Goal: Task Accomplishment & Management: Complete application form

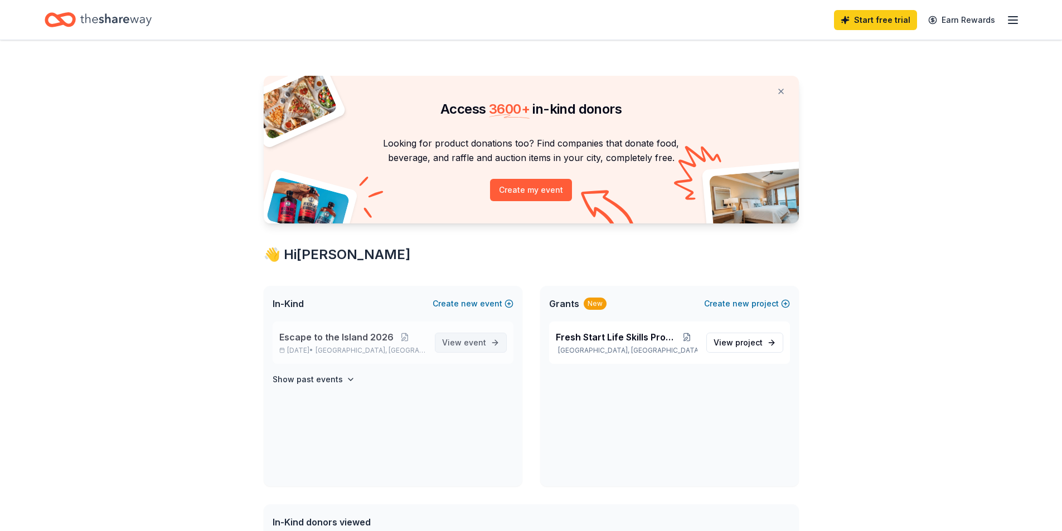
click at [443, 341] on link "View event" at bounding box center [471, 343] width 72 height 20
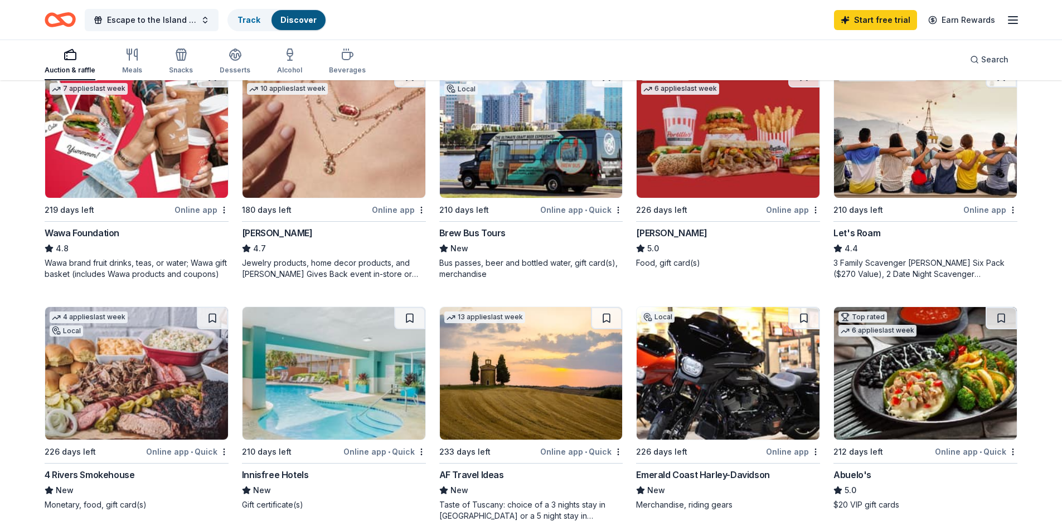
scroll to position [669, 0]
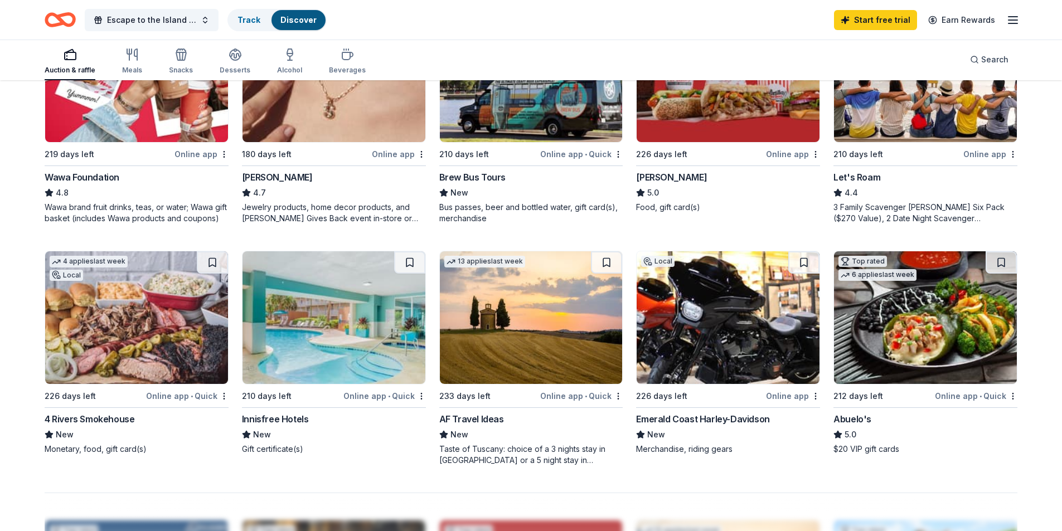
click at [522, 342] on img at bounding box center [531, 317] width 183 height 133
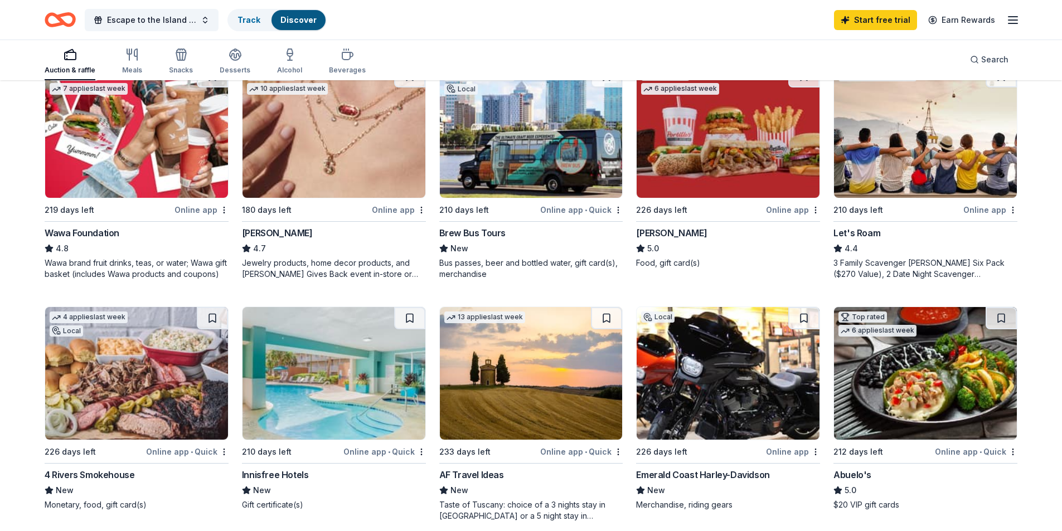
scroll to position [279, 0]
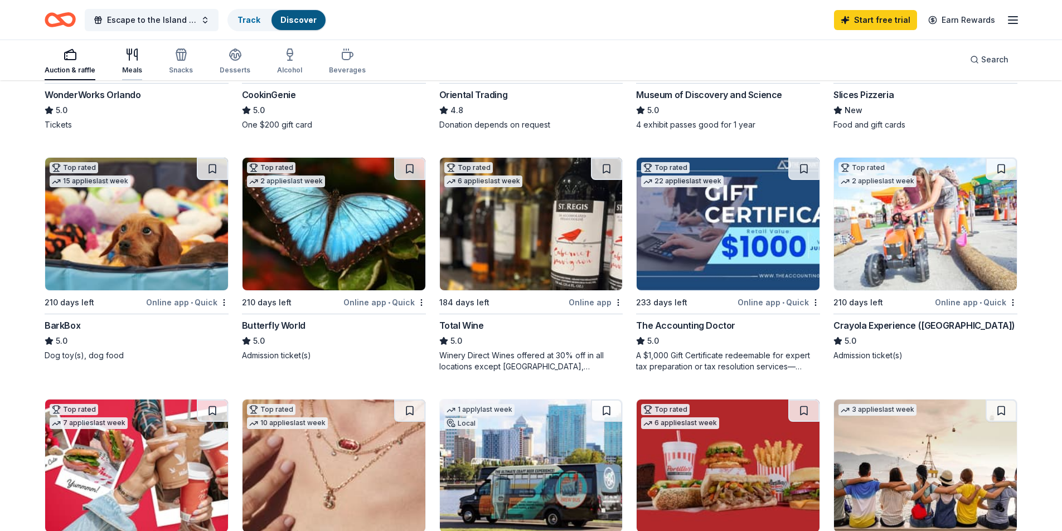
click at [135, 62] on div "Meals" at bounding box center [132, 61] width 20 height 27
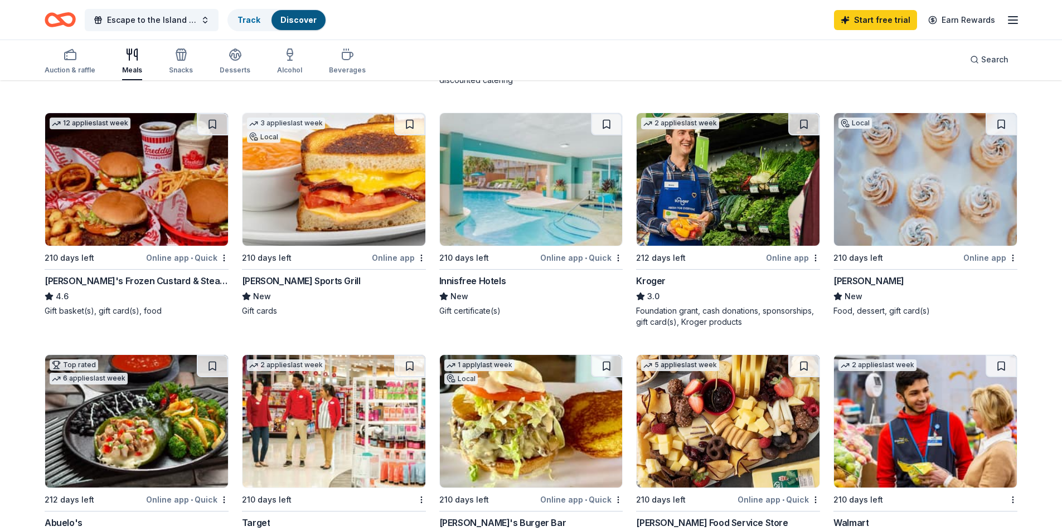
scroll to position [279, 0]
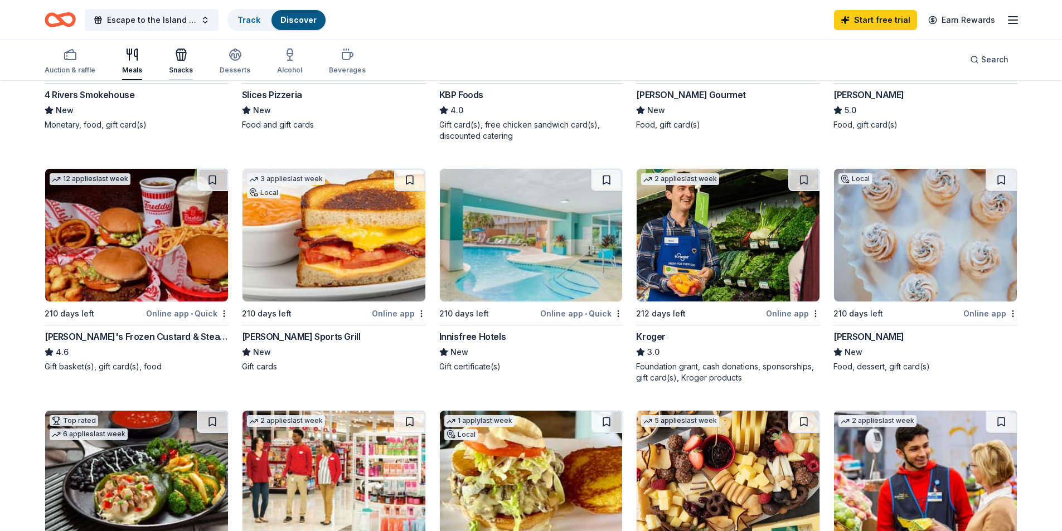
click at [178, 60] on icon "button" at bounding box center [181, 56] width 10 height 8
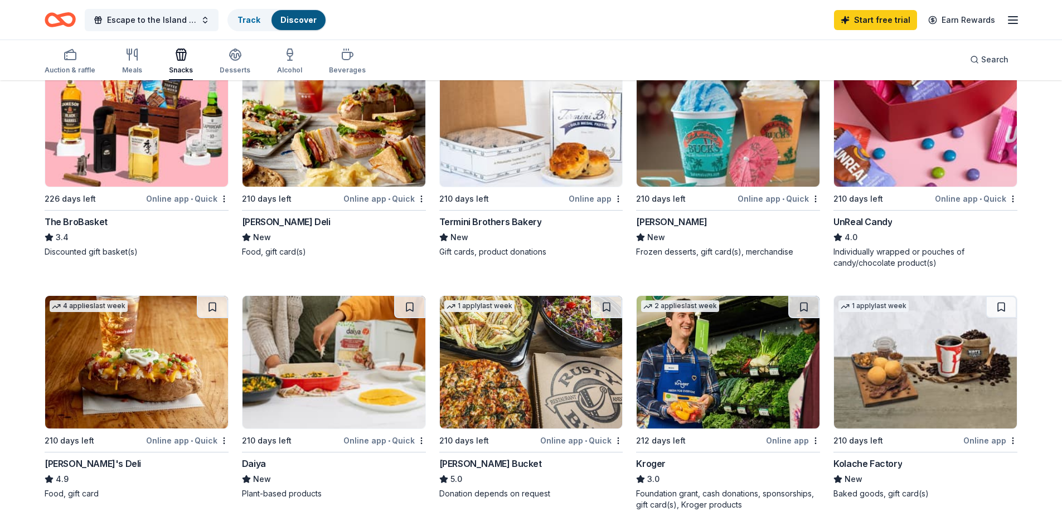
scroll to position [279, 0]
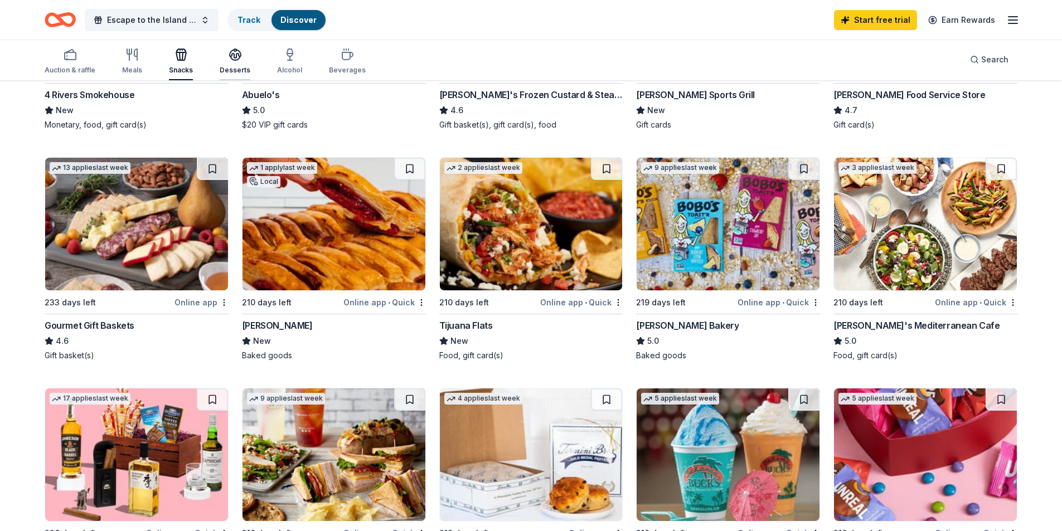
click at [224, 59] on div "button" at bounding box center [235, 54] width 31 height 13
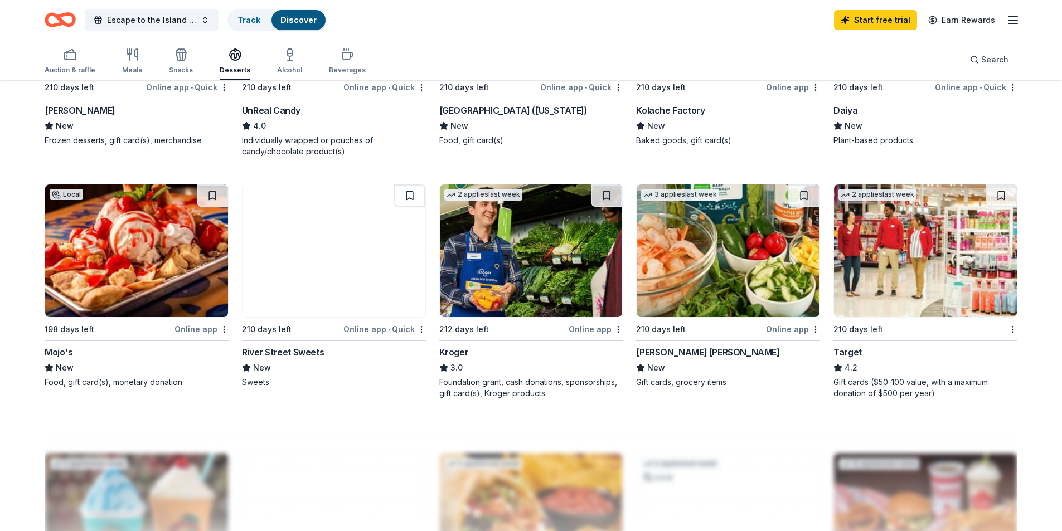
scroll to position [390, 0]
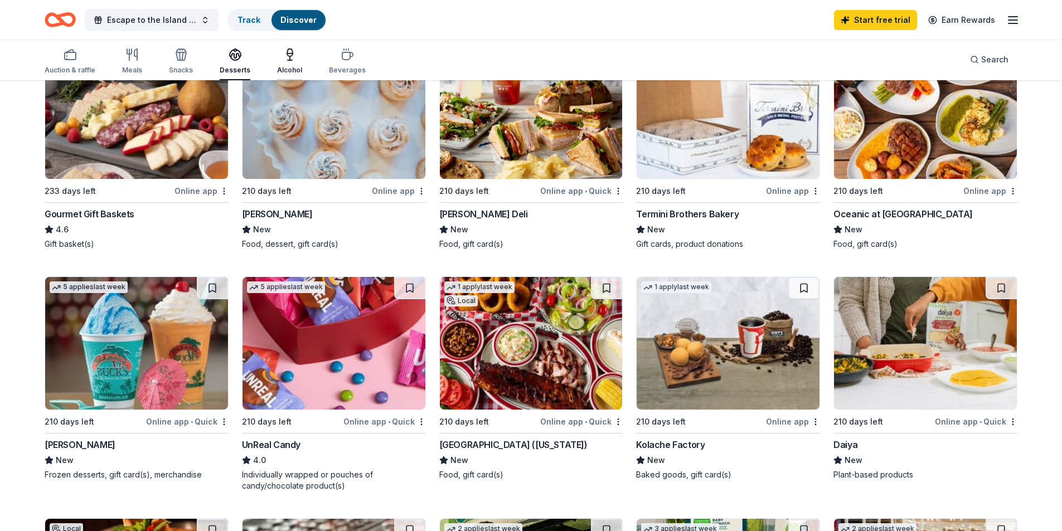
click at [290, 61] on div "Alcohol" at bounding box center [289, 61] width 25 height 27
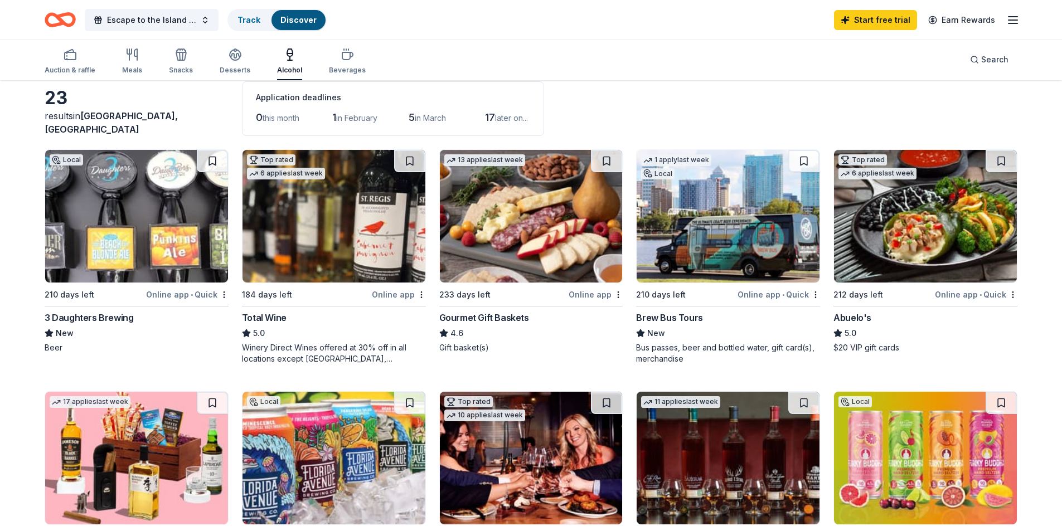
scroll to position [223, 0]
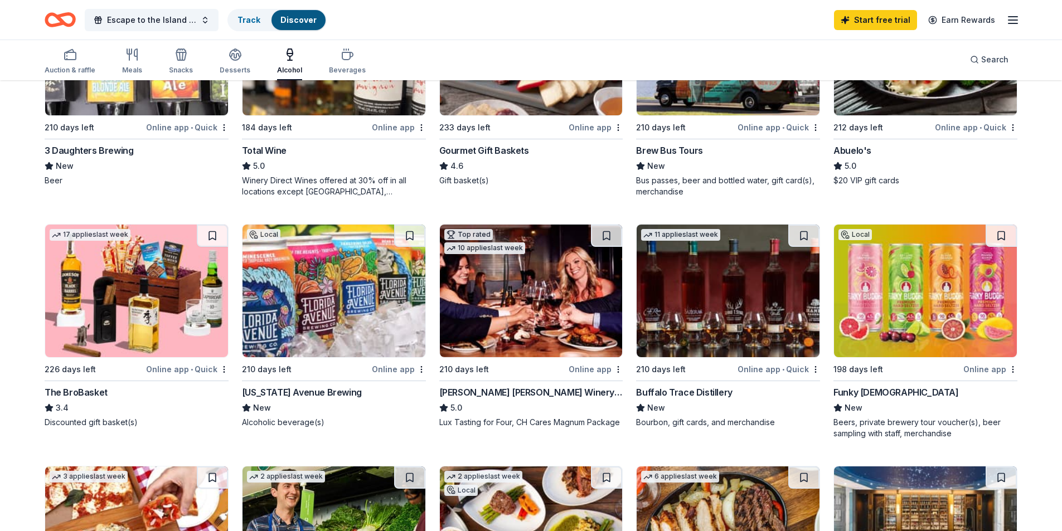
click at [75, 391] on div "The BroBasket" at bounding box center [76, 392] width 63 height 13
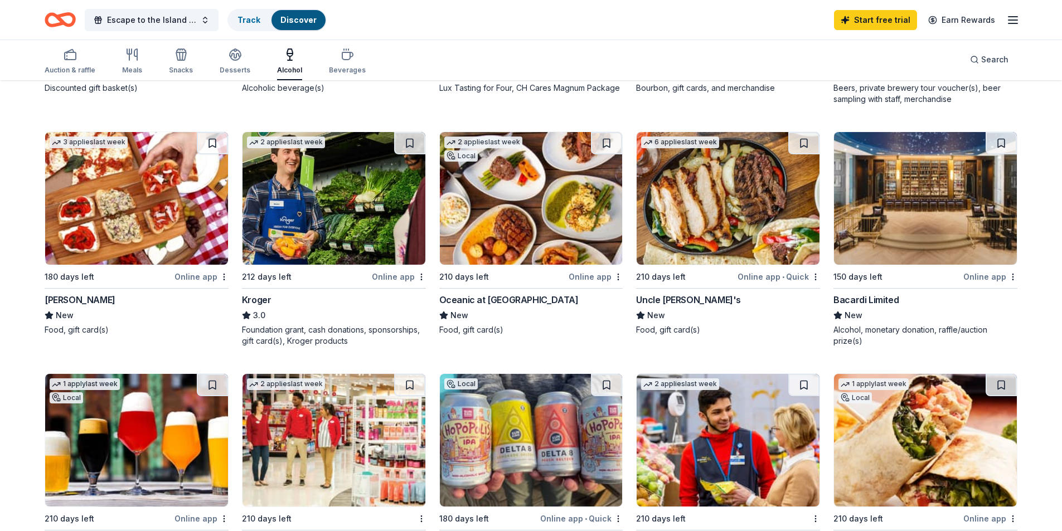
scroll to position [390, 0]
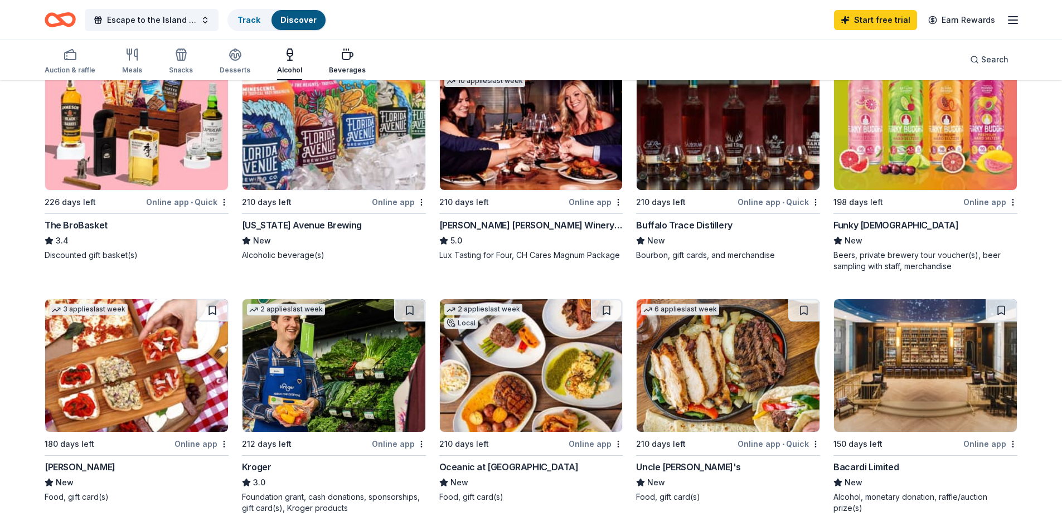
click at [342, 57] on icon "button" at bounding box center [347, 55] width 11 height 7
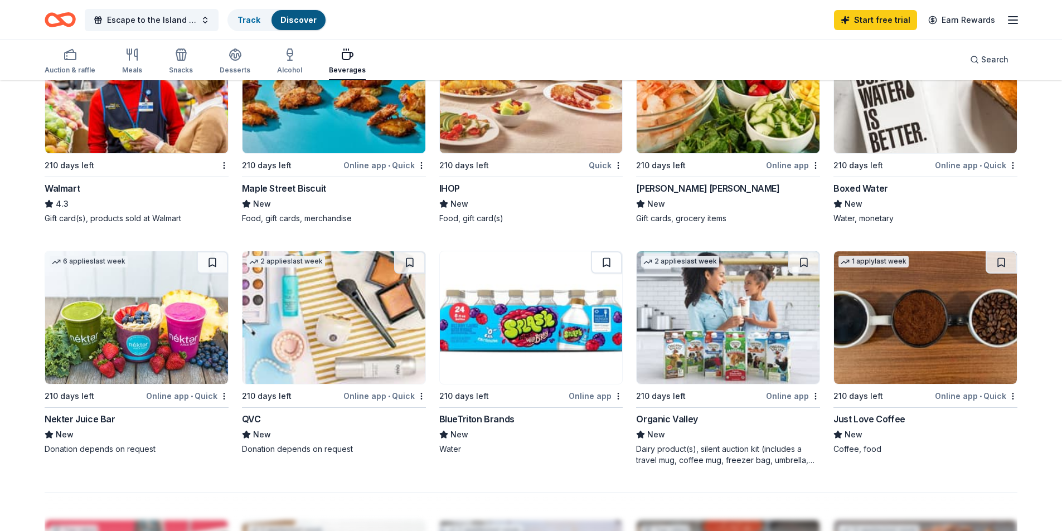
scroll to position [725, 0]
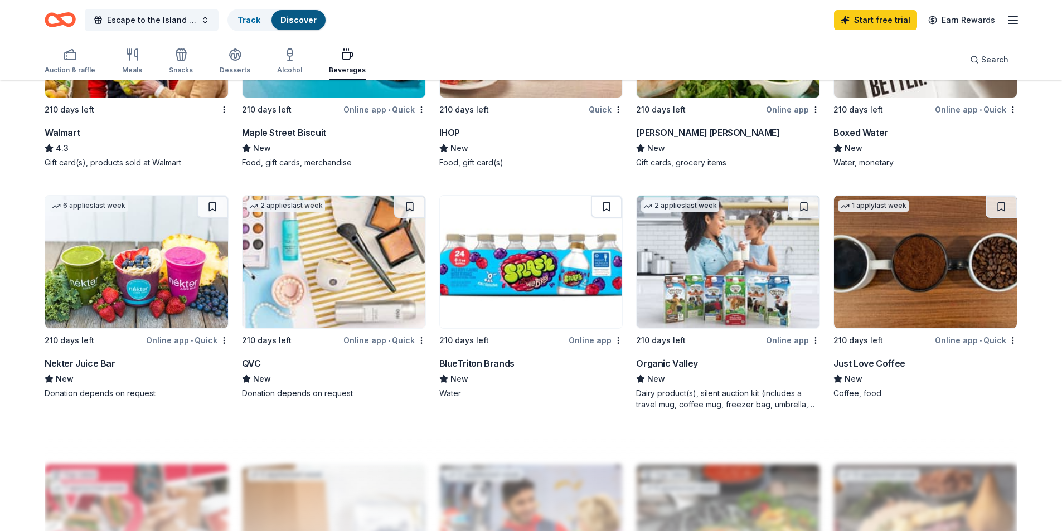
click at [259, 365] on div "QVC" at bounding box center [251, 363] width 19 height 13
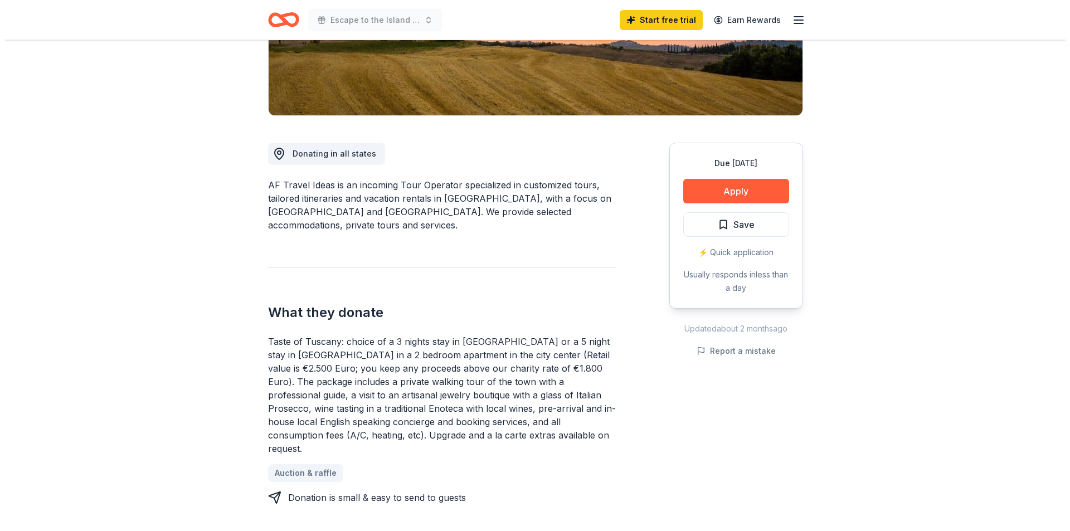
scroll to position [279, 0]
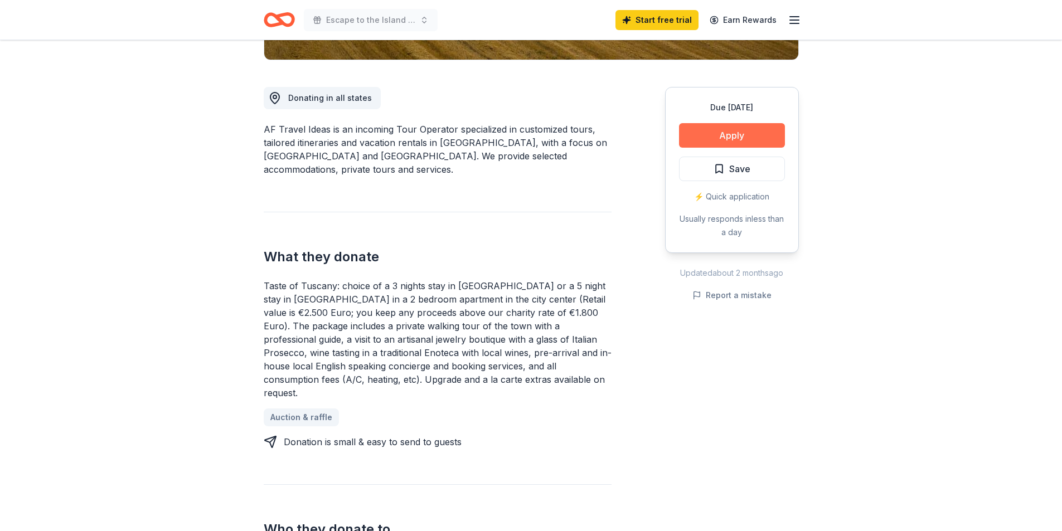
click at [719, 127] on button "Apply" at bounding box center [732, 135] width 106 height 25
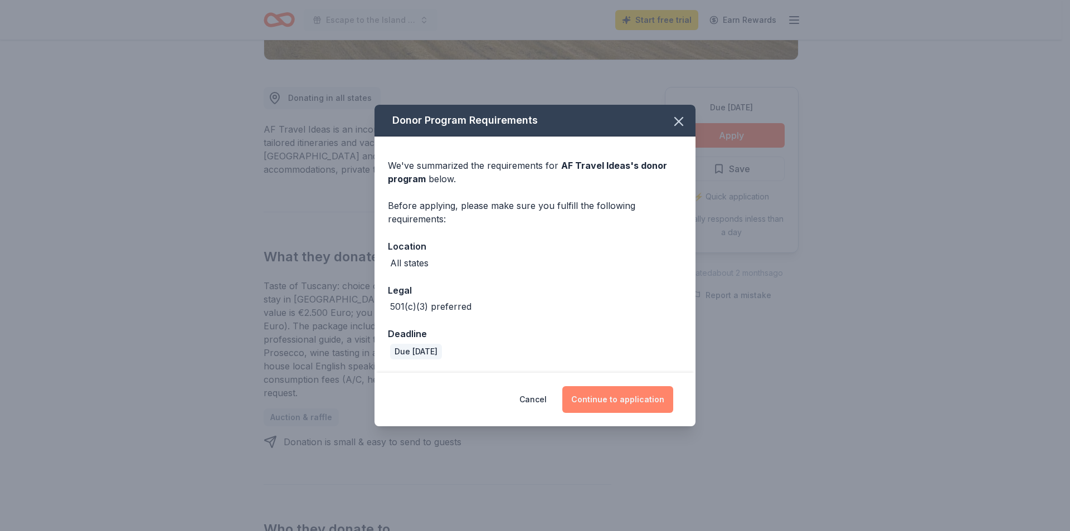
click at [641, 401] on button "Continue to application" at bounding box center [617, 399] width 111 height 27
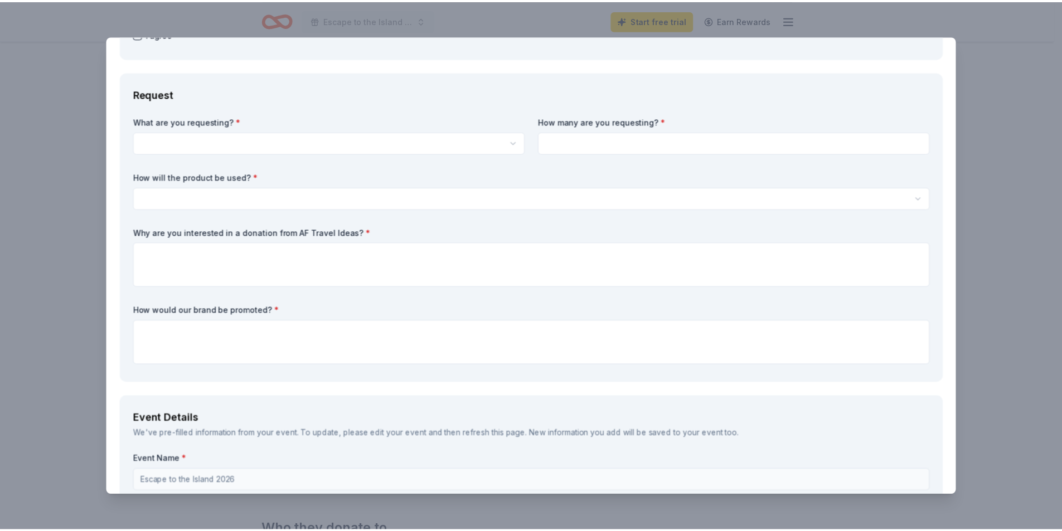
scroll to position [0, 0]
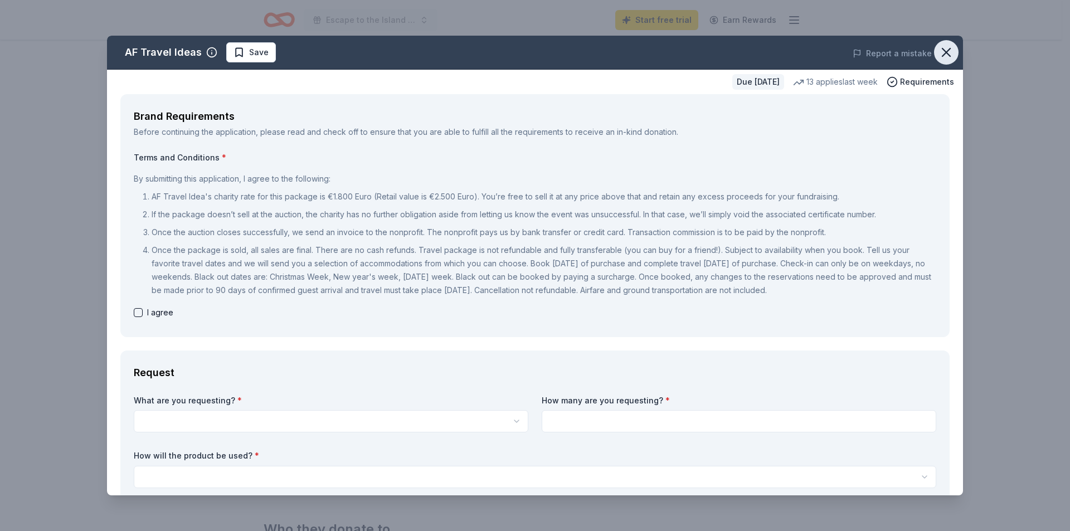
click at [940, 48] on icon "button" at bounding box center [947, 53] width 16 height 16
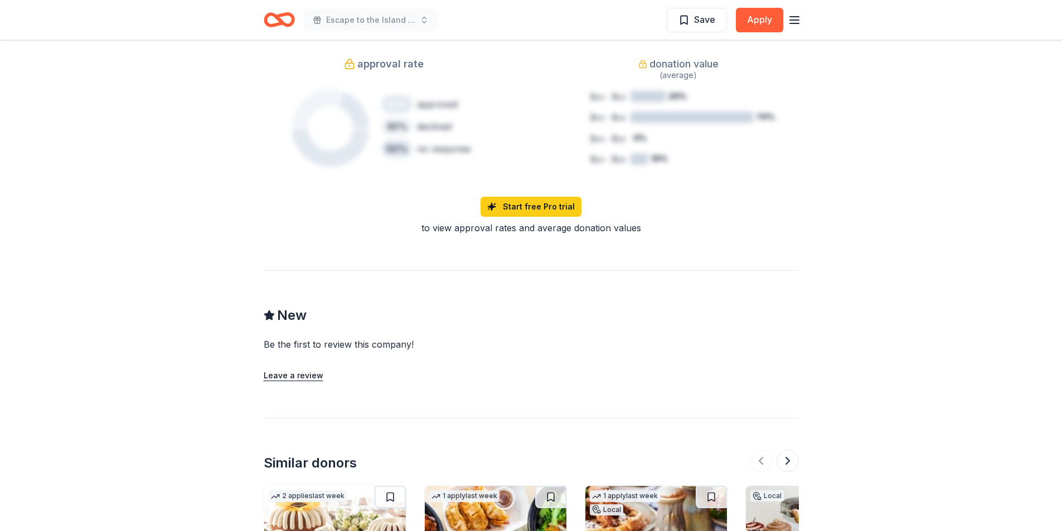
scroll to position [1171, 0]
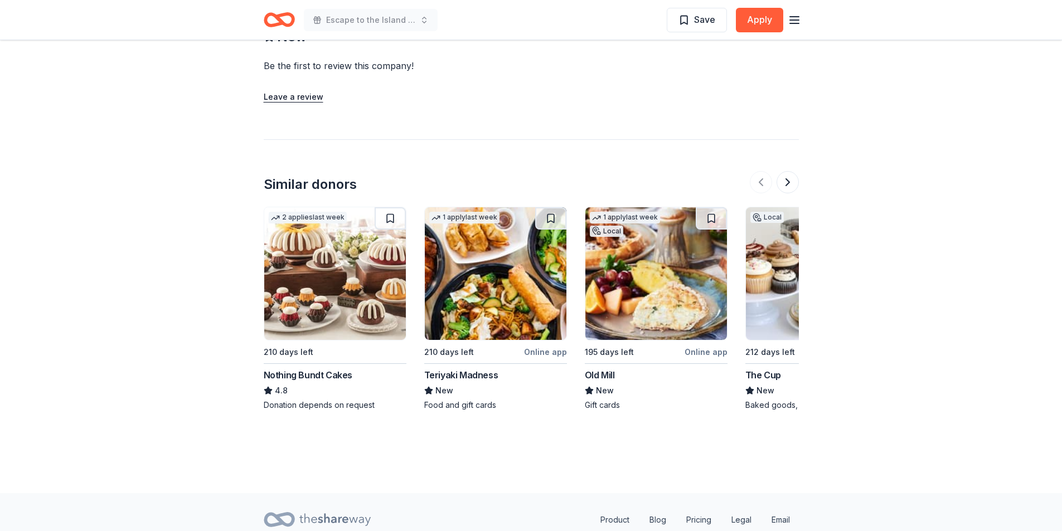
click at [277, 368] on div "Nothing Bundt Cakes" at bounding box center [308, 374] width 89 height 13
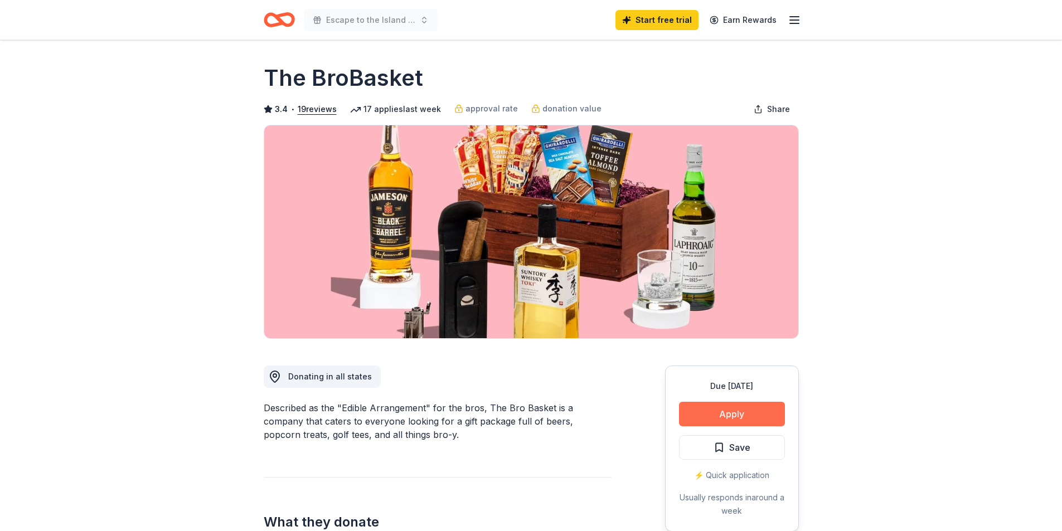
click at [751, 409] on button "Apply" at bounding box center [732, 414] width 106 height 25
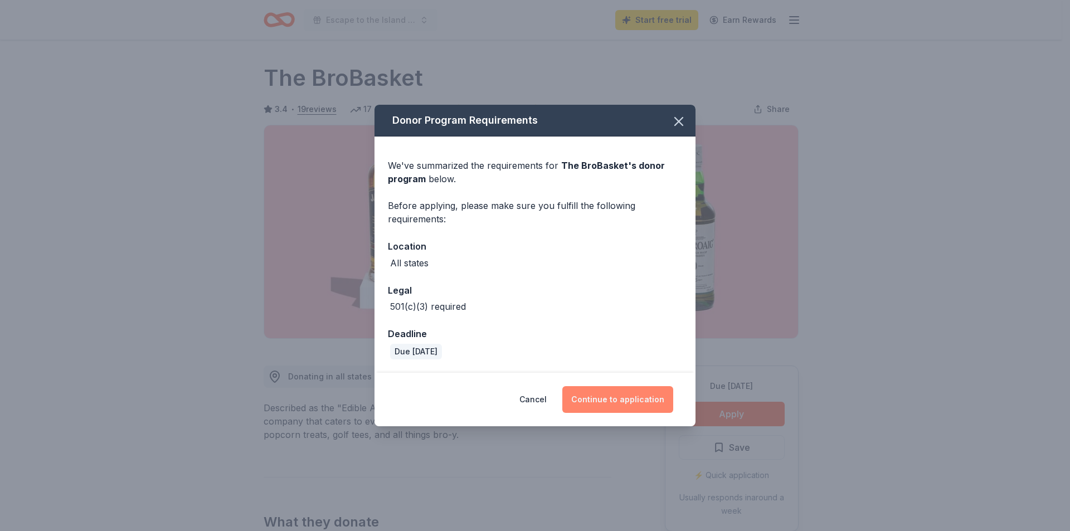
click at [607, 396] on button "Continue to application" at bounding box center [617, 399] width 111 height 27
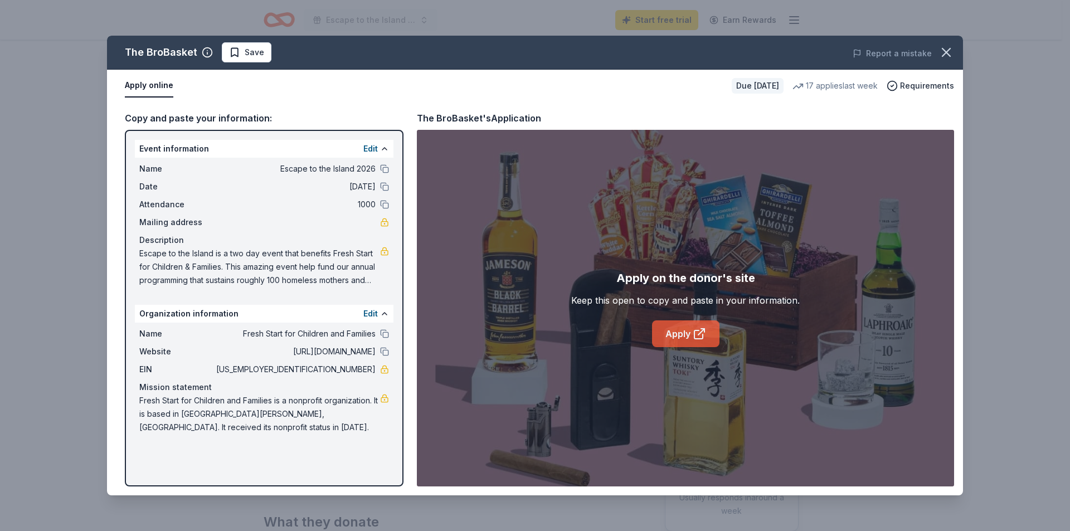
click at [674, 338] on link "Apply" at bounding box center [685, 334] width 67 height 27
click at [942, 53] on icon "button" at bounding box center [947, 53] width 16 height 16
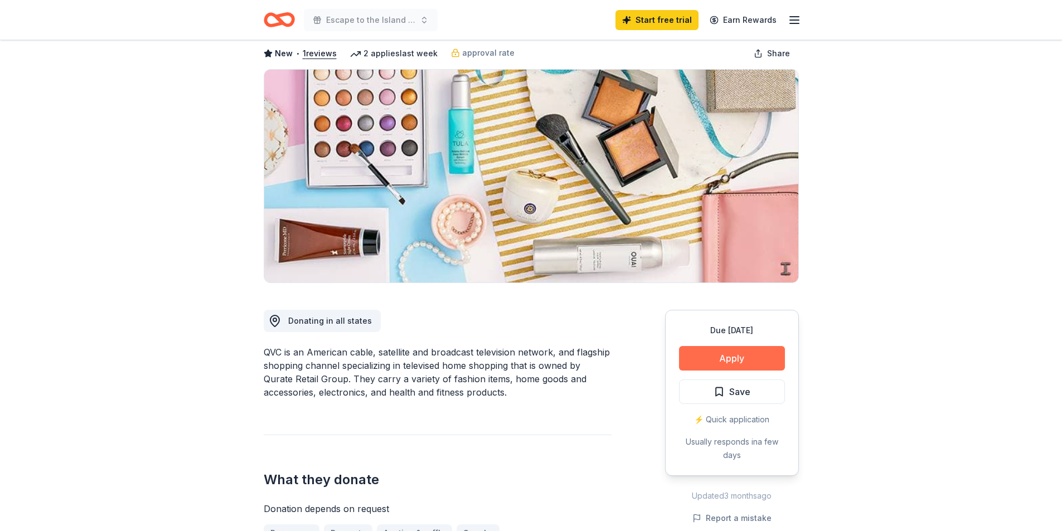
scroll to position [111, 0]
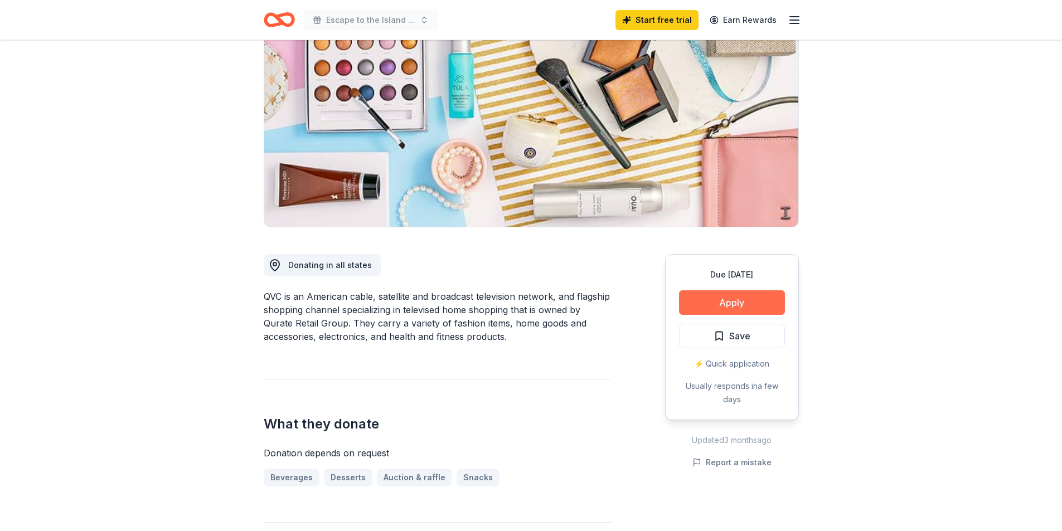
click at [719, 299] on button "Apply" at bounding box center [732, 302] width 106 height 25
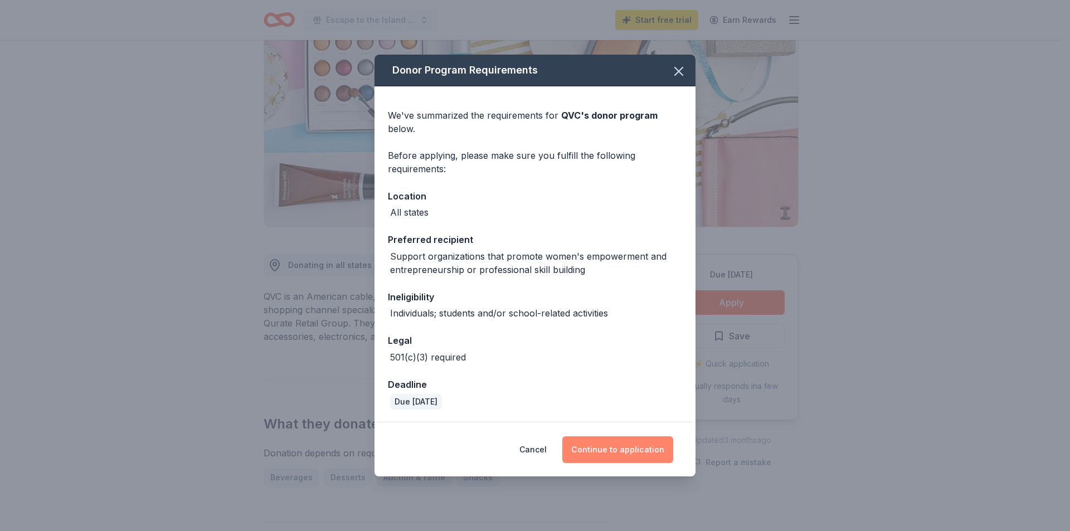
click at [617, 450] on button "Continue to application" at bounding box center [617, 450] width 111 height 27
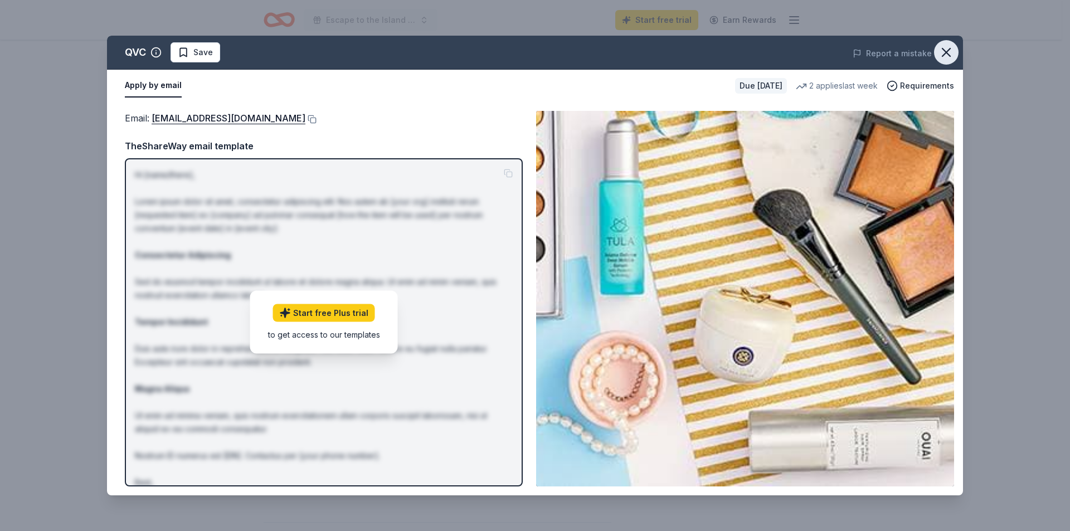
click at [944, 53] on icon "button" at bounding box center [947, 53] width 16 height 16
